Goal: Information Seeking & Learning: Understand process/instructions

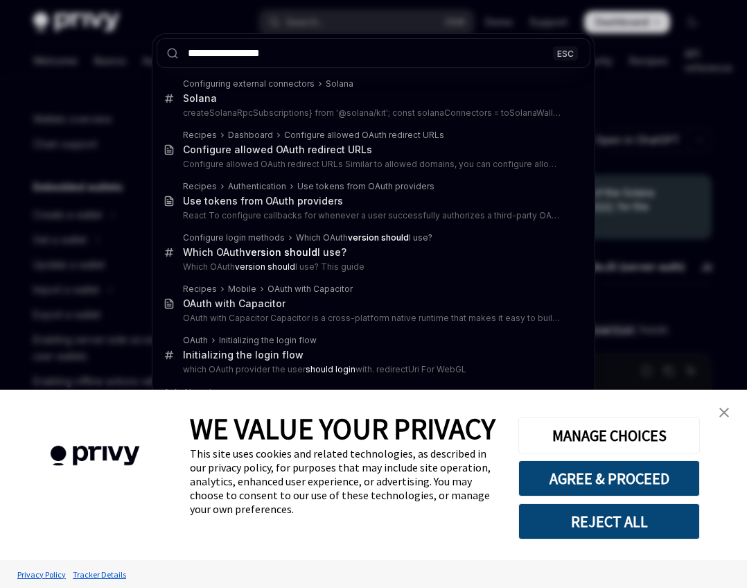
type input "**********"
click at [606, 520] on button "REJECT ALL" at bounding box center [609, 521] width 182 height 36
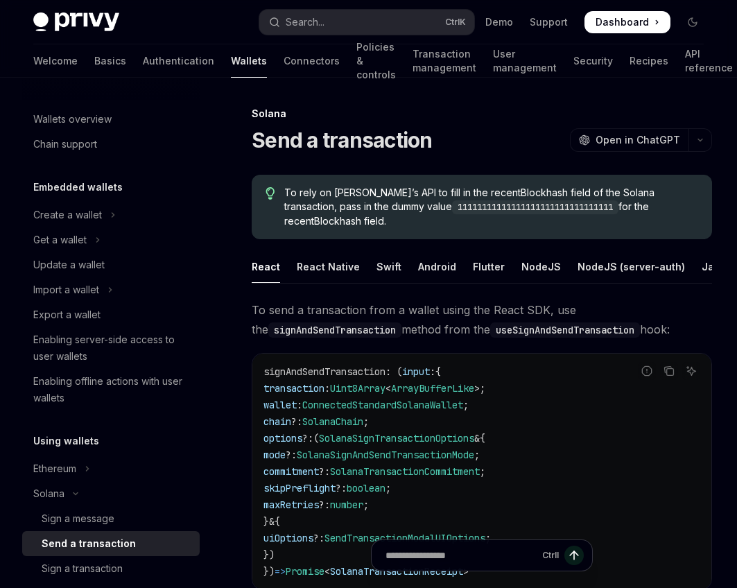
type textarea "*"
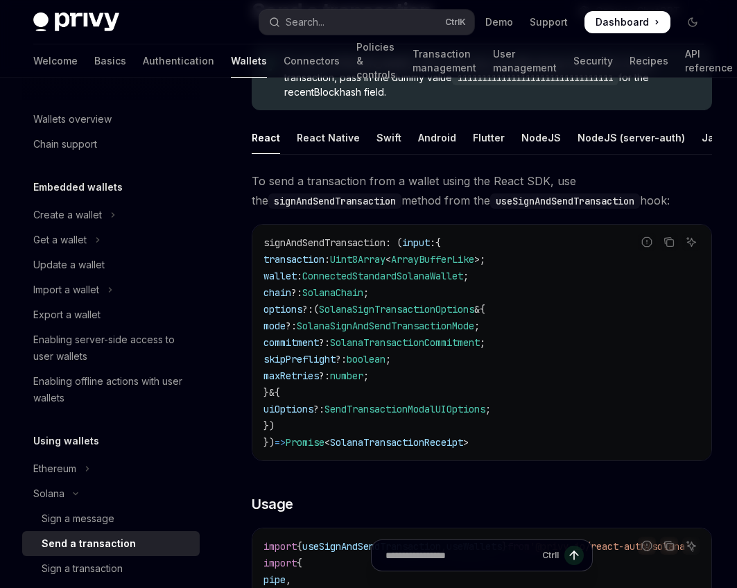
scroll to position [69, 0]
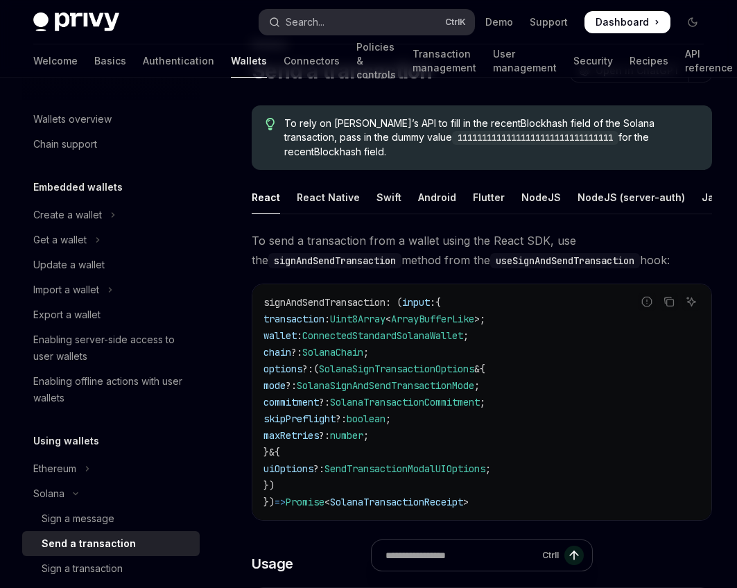
click at [343, 16] on button "Search... Ctrl K" at bounding box center [366, 22] width 215 height 25
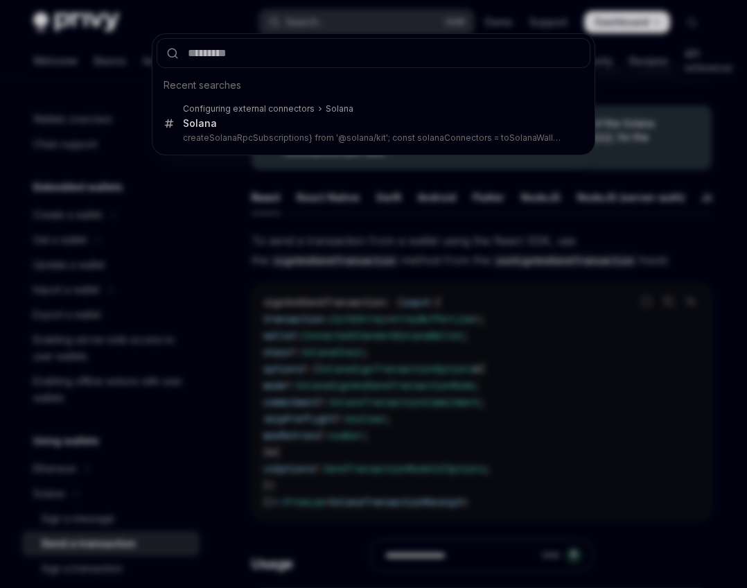
type input "**********"
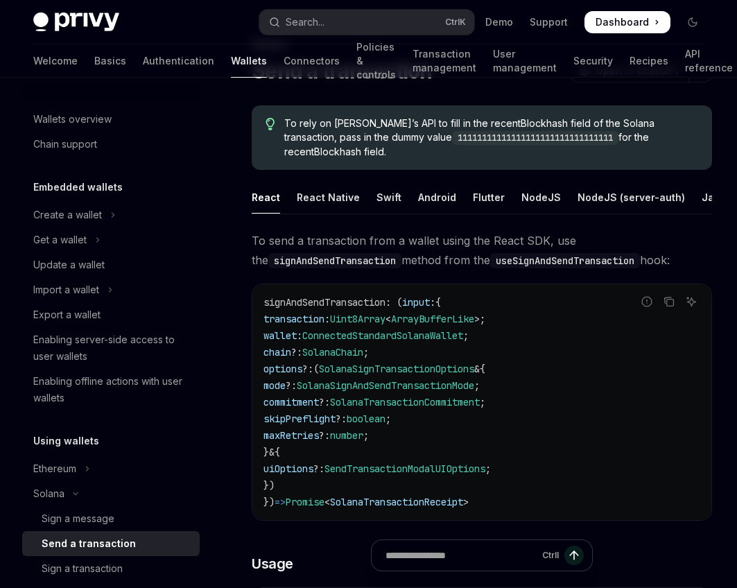
type textarea "*"
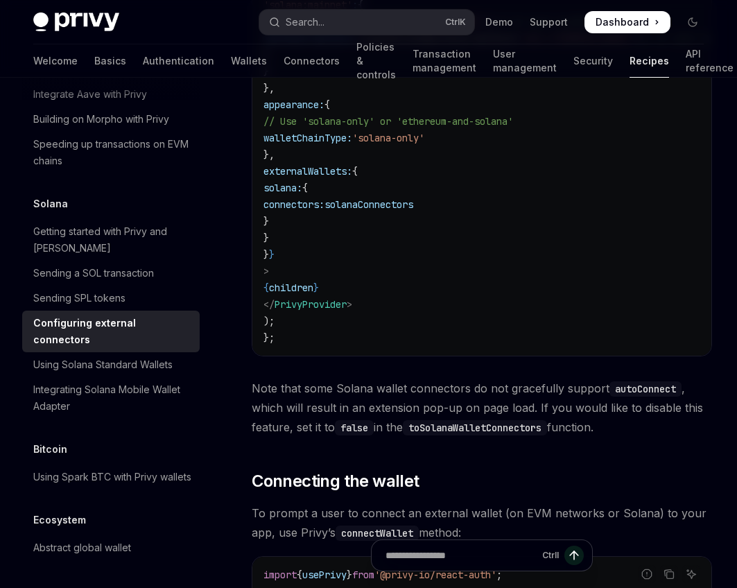
scroll to position [901, 0]
click at [348, 378] on span "Note that some Solana wallet connectors do not gracefully support autoConnect ,…" at bounding box center [482, 407] width 460 height 58
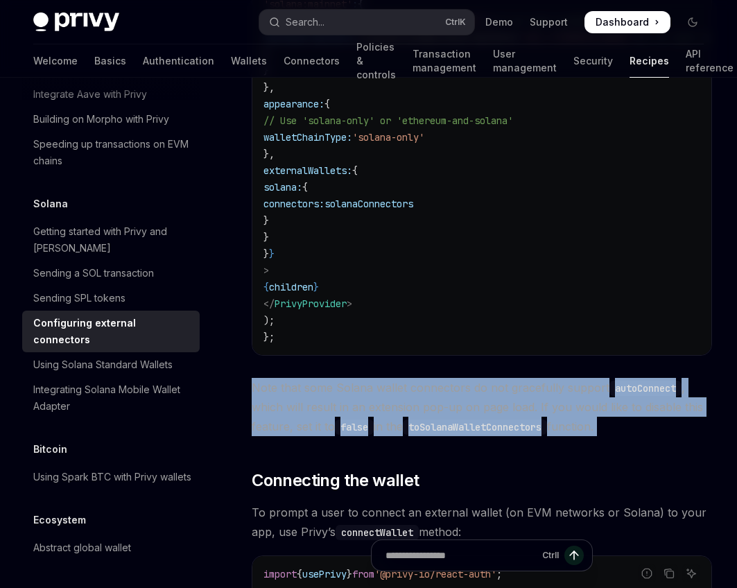
click at [348, 378] on span "Note that some Solana wallet connectors do not gracefully support autoConnect ,…" at bounding box center [482, 407] width 460 height 58
click at [256, 378] on span "Note that some Solana wallet connectors do not gracefully support autoConnect ,…" at bounding box center [482, 407] width 460 height 58
drag, startPoint x: 256, startPoint y: 369, endPoint x: 612, endPoint y: 403, distance: 357.8
click at [612, 403] on span "Note that some Solana wallet connectors do not gracefully support autoConnect ,…" at bounding box center [482, 407] width 460 height 58
